Goal: Transaction & Acquisition: Purchase product/service

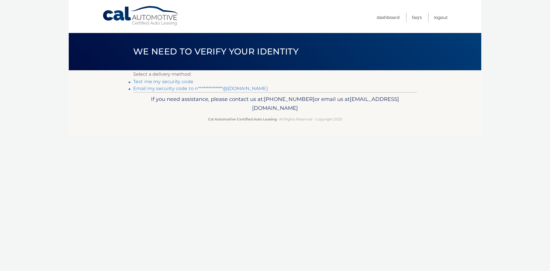
click at [174, 80] on link "Text me my security code" at bounding box center [163, 81] width 60 height 5
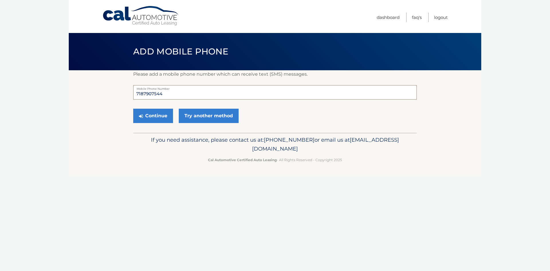
drag, startPoint x: 168, startPoint y: 94, endPoint x: 72, endPoint y: 91, distance: 96.3
click at [72, 91] on section "Please add a mobile phone number which can receive text (SMS) messages. 7187907…" at bounding box center [275, 101] width 412 height 62
type input "5164775122"
click at [153, 114] on button "Continue" at bounding box center [153, 116] width 40 height 14
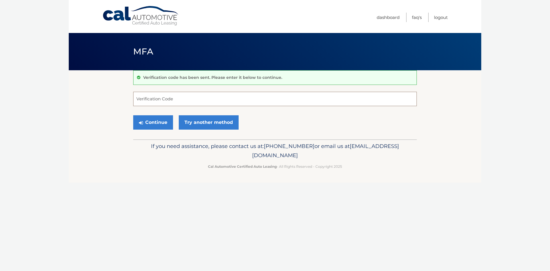
click at [194, 99] on input "Verification Code" at bounding box center [275, 99] width 284 height 14
type input "679582"
click at [133, 115] on button "Continue" at bounding box center [153, 122] width 40 height 14
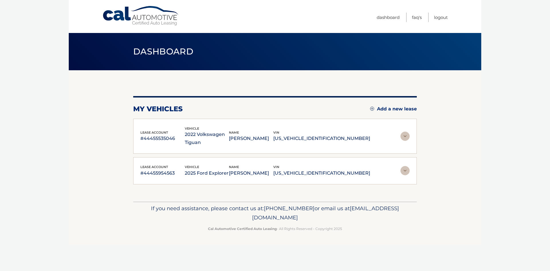
click at [162, 174] on p "#44455954563" at bounding box center [162, 173] width 44 height 8
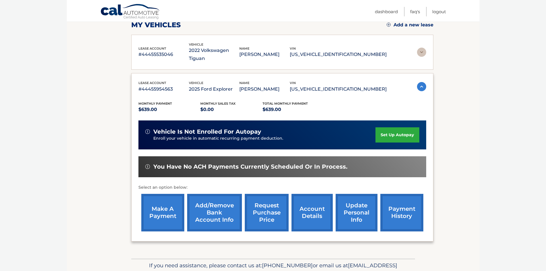
scroll to position [86, 0]
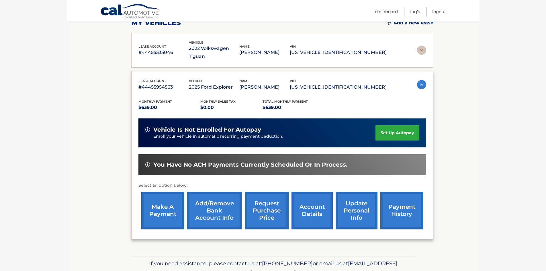
click at [166, 199] on link "make a payment" at bounding box center [162, 211] width 43 height 38
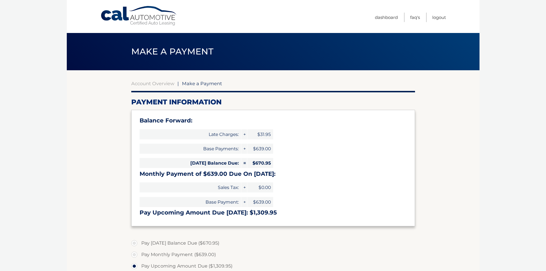
select select "YWE1MTQyOTQtMTFlOC00YzE0LThmODQtMDA2MjBiYTk4M2Jj"
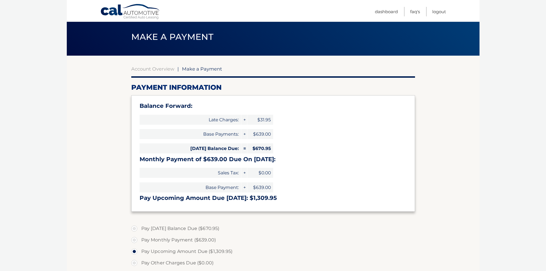
scroll to position [29, 0]
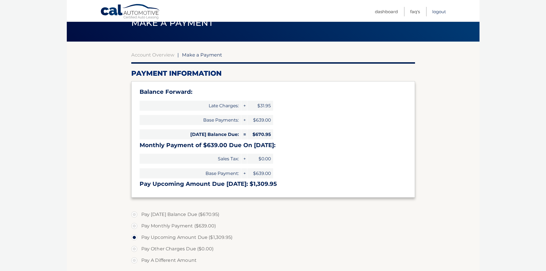
click at [439, 10] on link "Logout" at bounding box center [439, 11] width 14 height 9
